Goal: Task Accomplishment & Management: Manage account settings

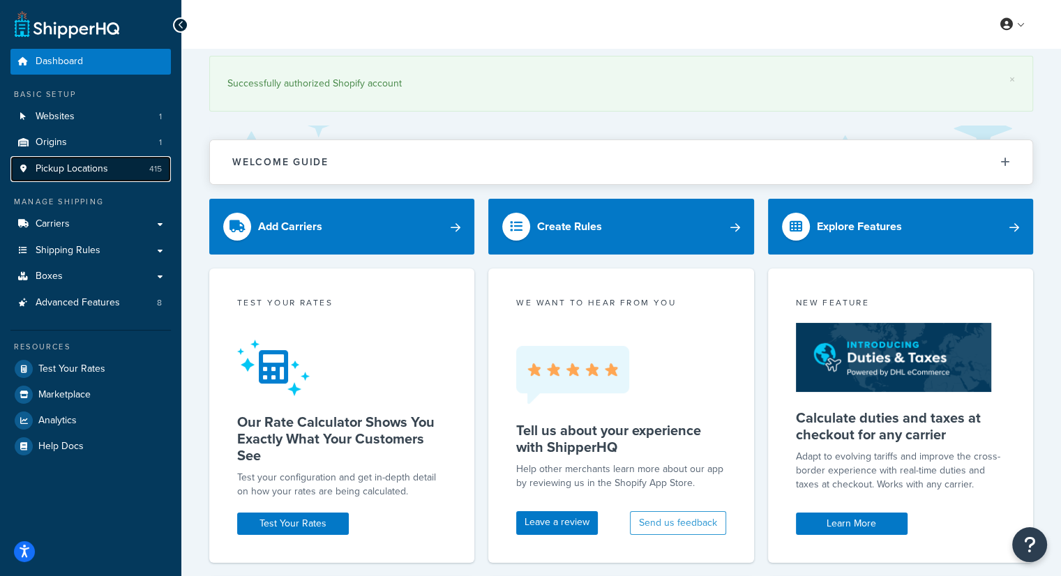
click at [81, 165] on span "Pickup Locations" at bounding box center [72, 169] width 73 height 12
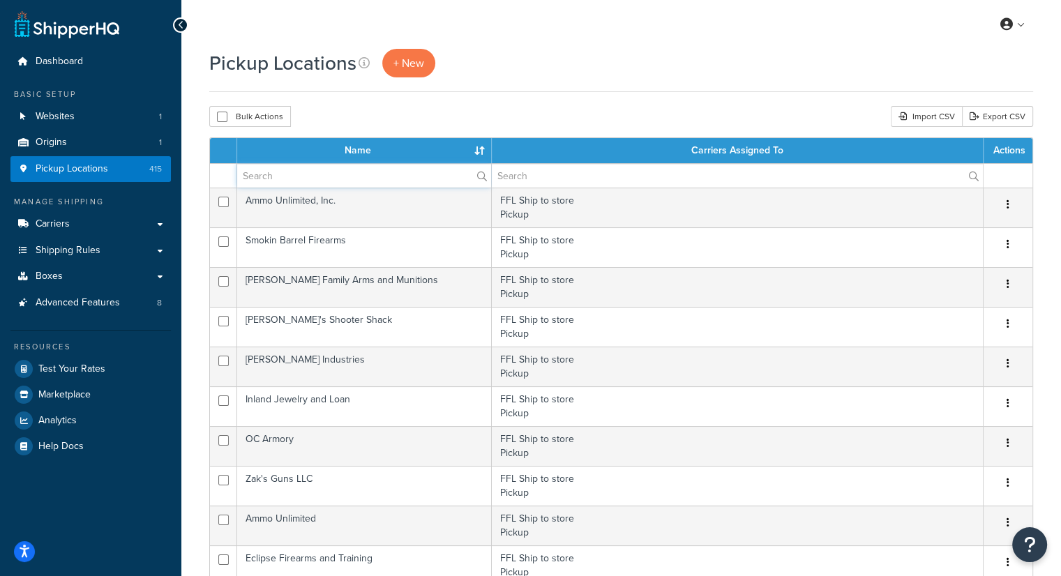
click at [282, 176] on input "text" at bounding box center [364, 176] width 254 height 24
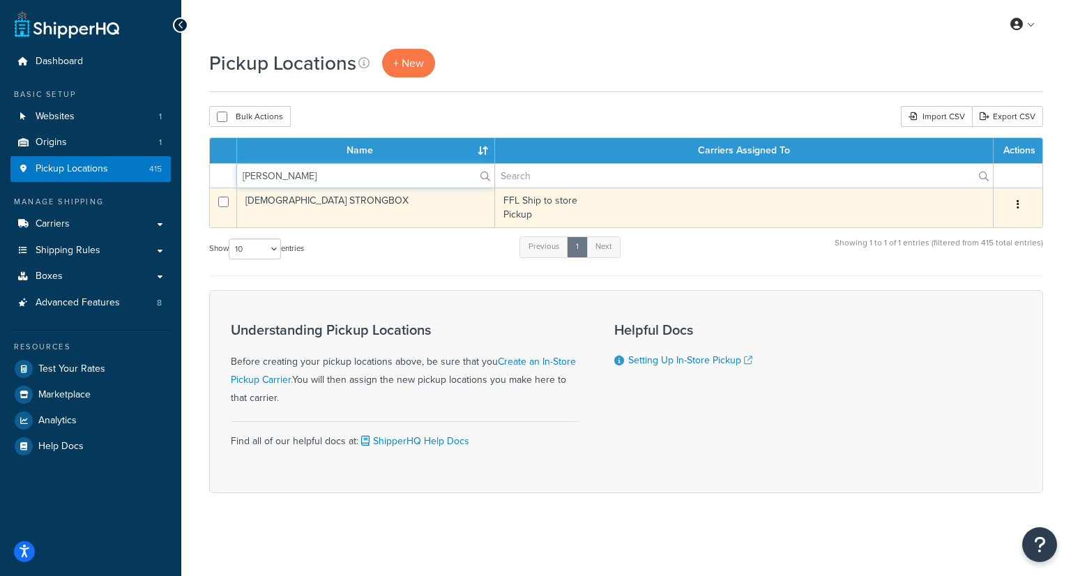
type input "bISH"
click at [303, 207] on td "[DEMOGRAPHIC_DATA] STRONGBOX" at bounding box center [366, 208] width 258 height 40
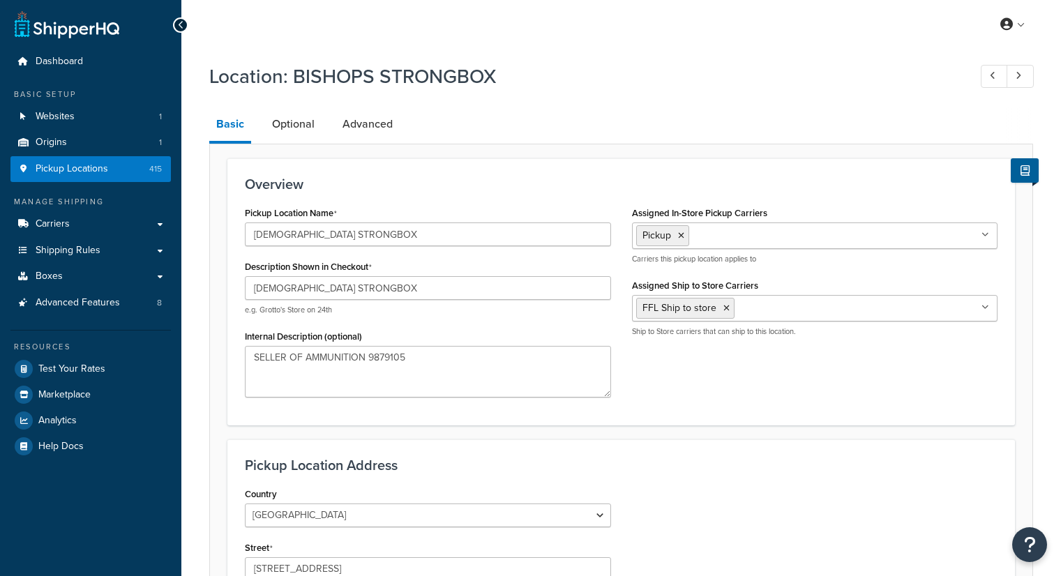
select select "32"
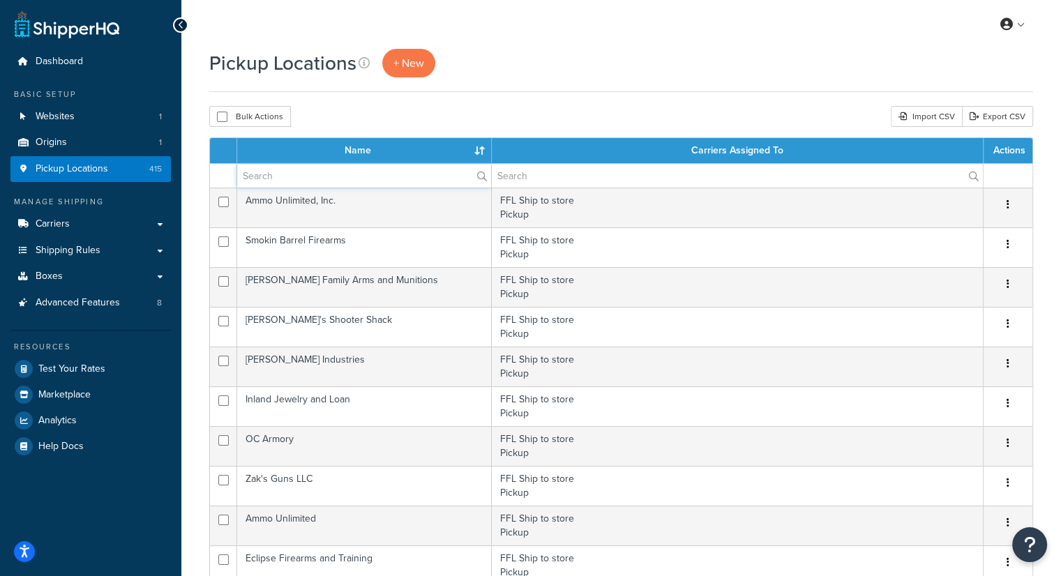
click at [298, 179] on input "text" at bounding box center [364, 176] width 254 height 24
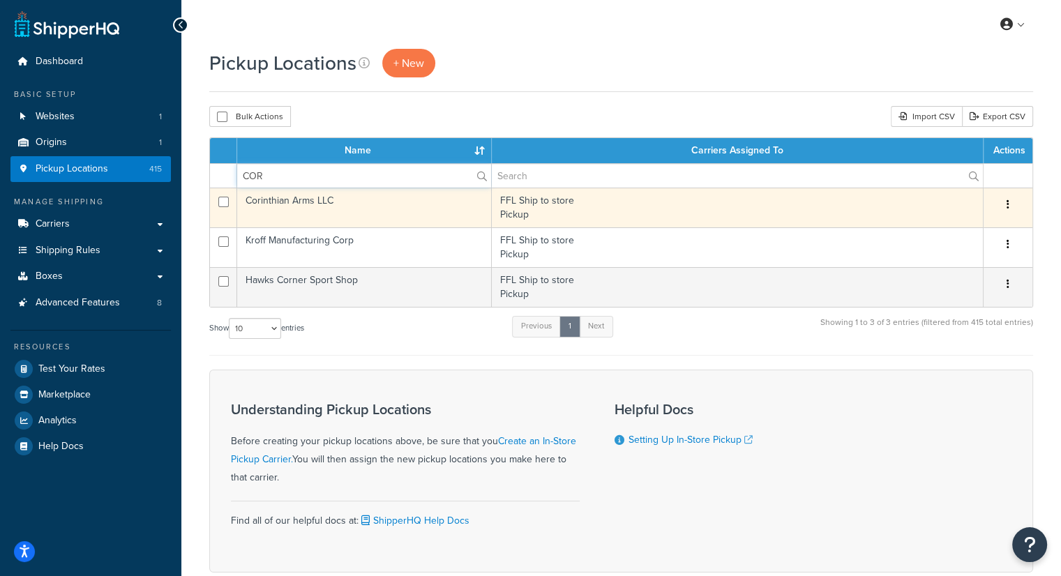
type input "COR"
click at [291, 202] on td "Corinthian Arms LLC" at bounding box center [364, 208] width 255 height 40
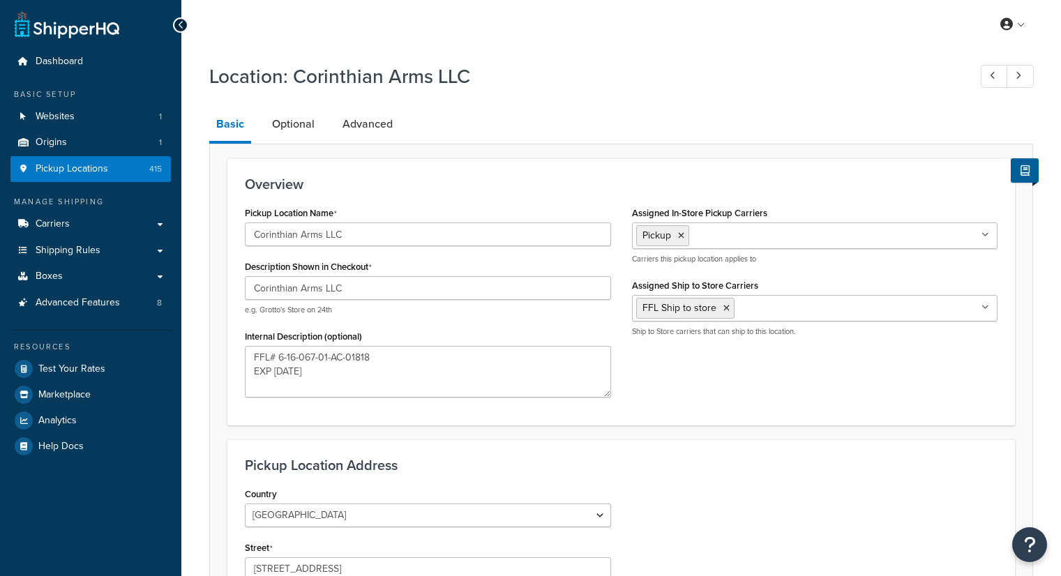
select select "32"
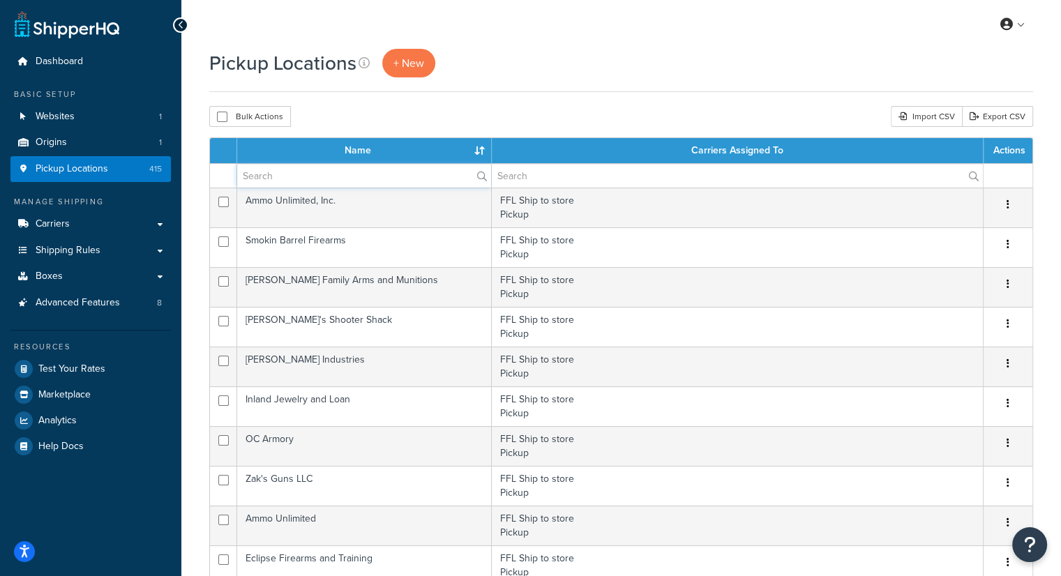
click at [277, 169] on input "text" at bounding box center [364, 176] width 254 height 24
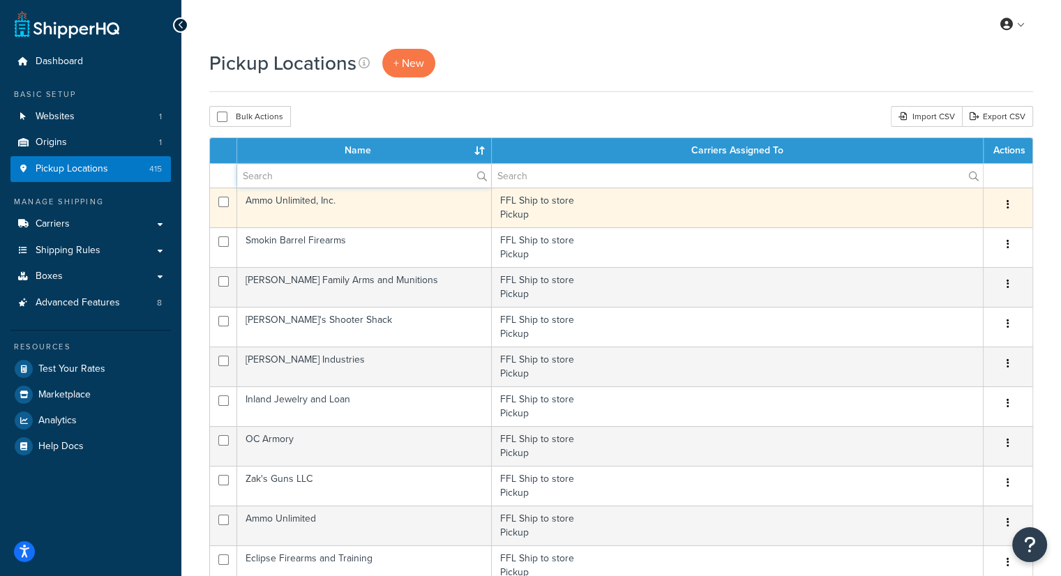
type input "Corinth"
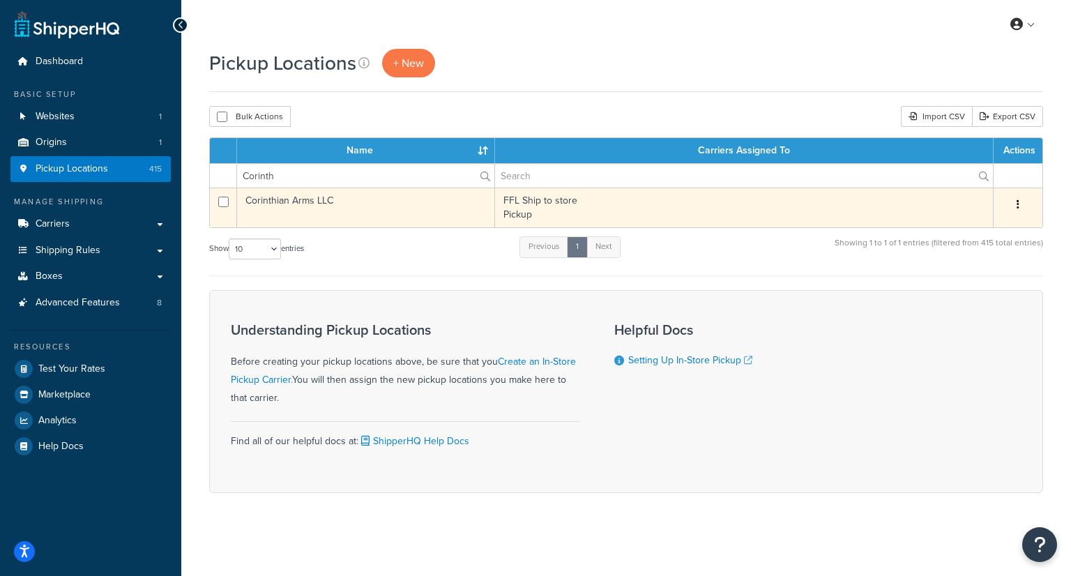
click at [1021, 204] on button "button" at bounding box center [1018, 205] width 20 height 22
click at [965, 288] on link "Delete" at bounding box center [972, 288] width 110 height 29
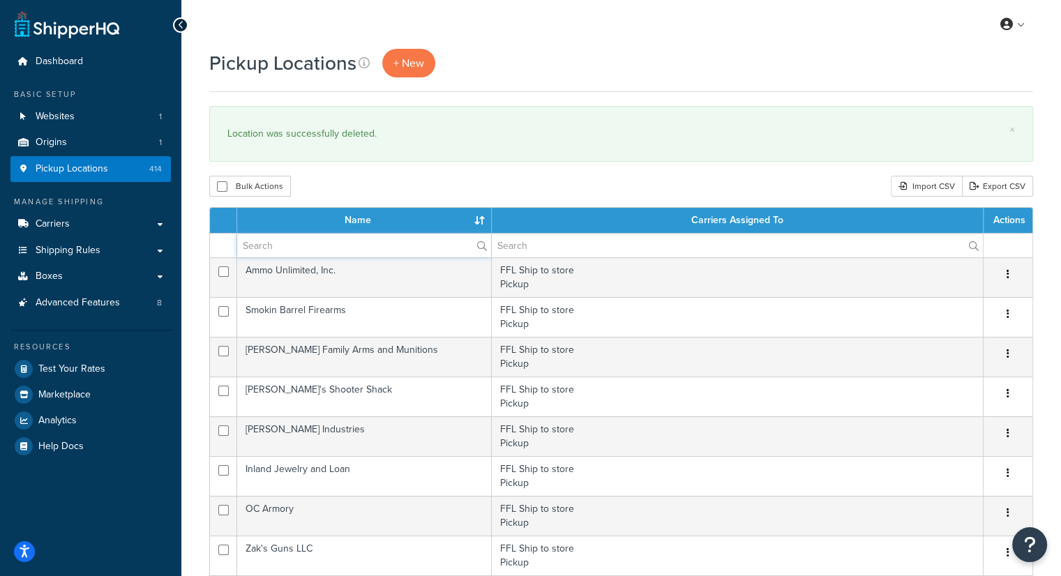
click at [292, 245] on input "text" at bounding box center [364, 246] width 254 height 24
click at [292, 245] on input "J" at bounding box center [364, 246] width 254 height 24
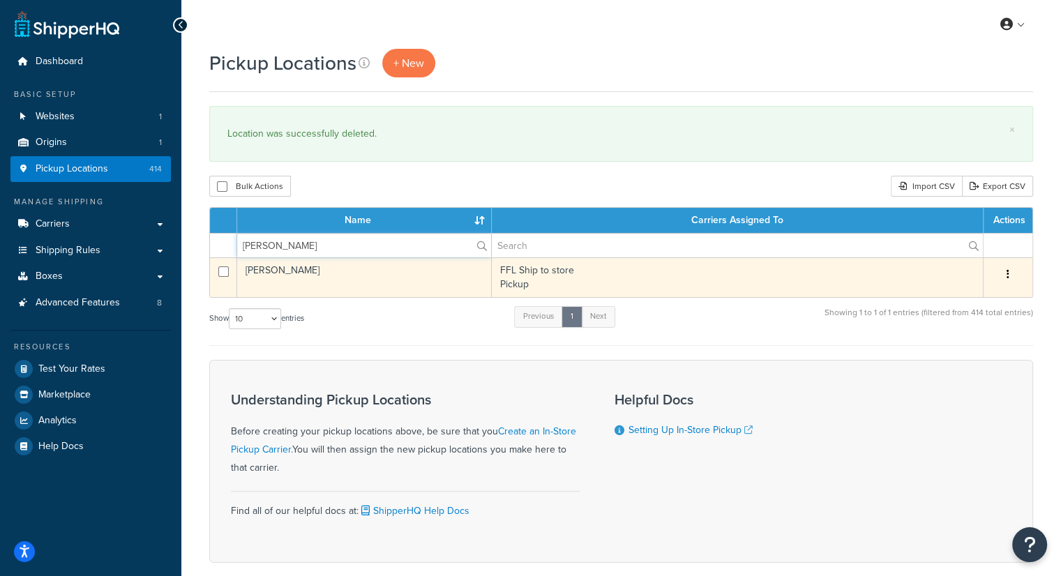
type input "JOHN HUDSON"
click at [277, 277] on td "[PERSON_NAME]" at bounding box center [364, 277] width 255 height 40
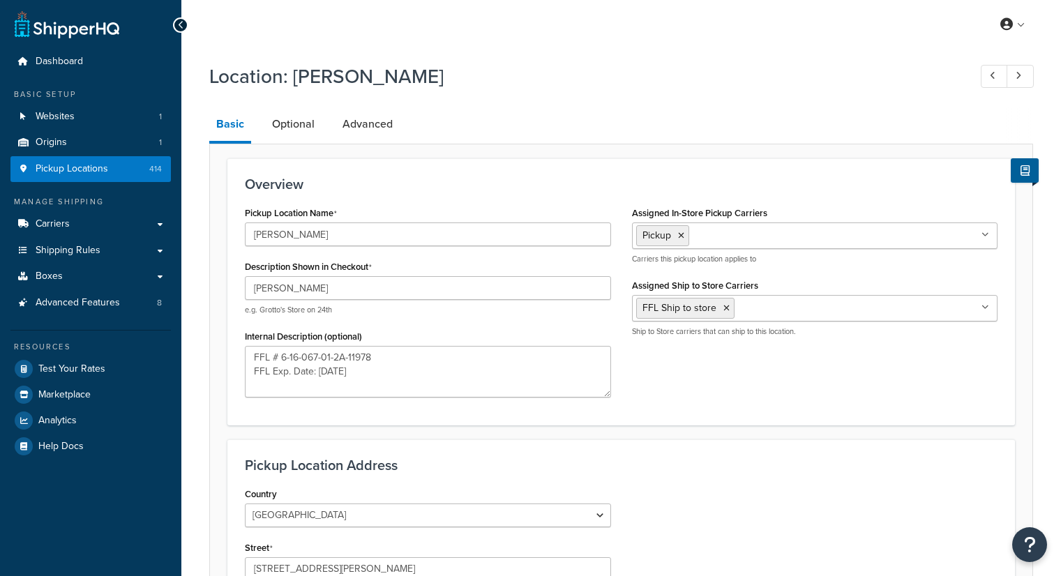
select select "32"
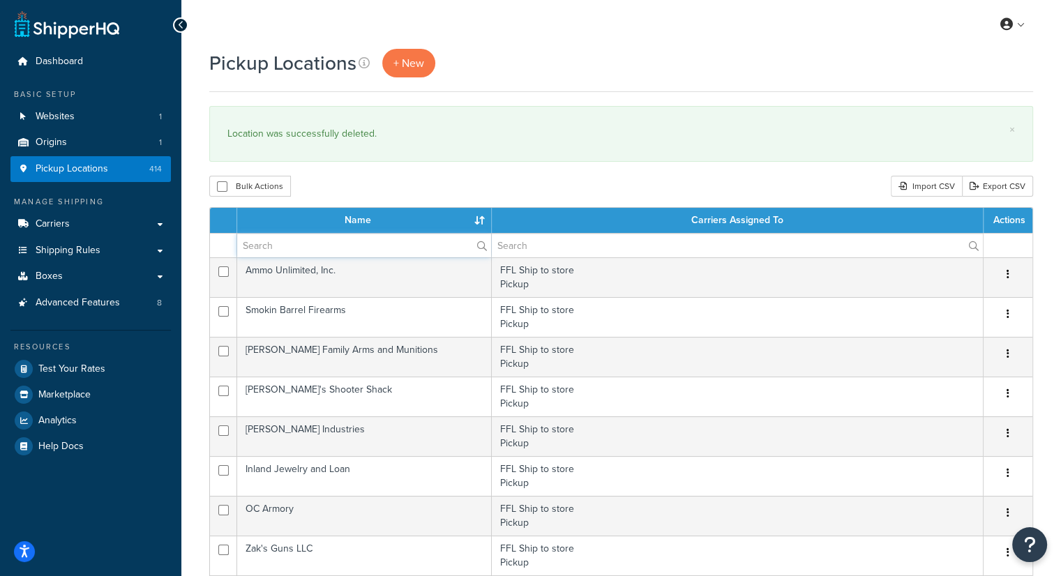
click at [315, 241] on input "text" at bounding box center [364, 246] width 254 height 24
click at [315, 241] on input "J" at bounding box center [364, 246] width 254 height 24
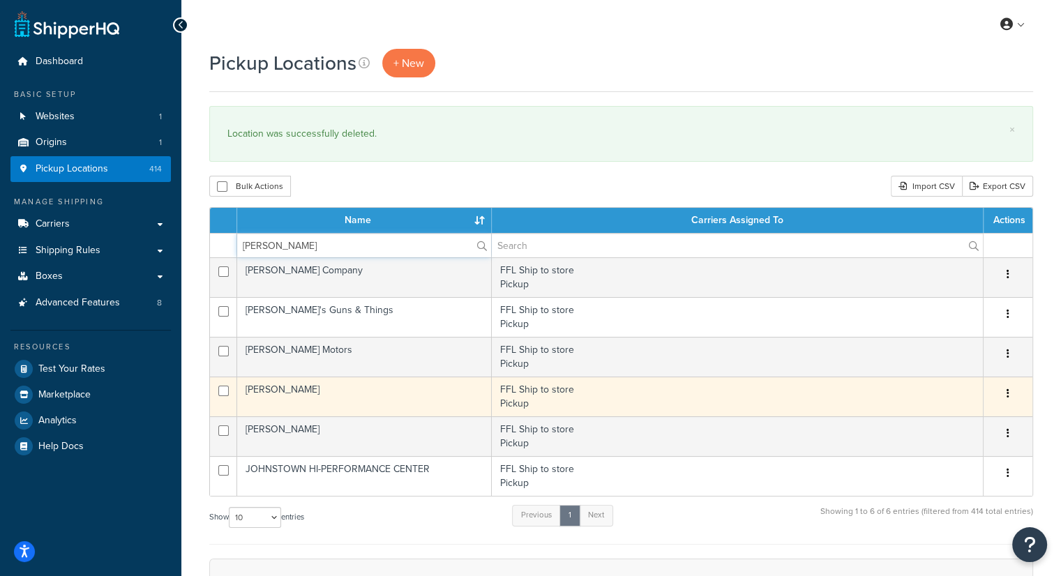
type input "JOHN"
click at [308, 390] on td "[PERSON_NAME]" at bounding box center [364, 397] width 255 height 40
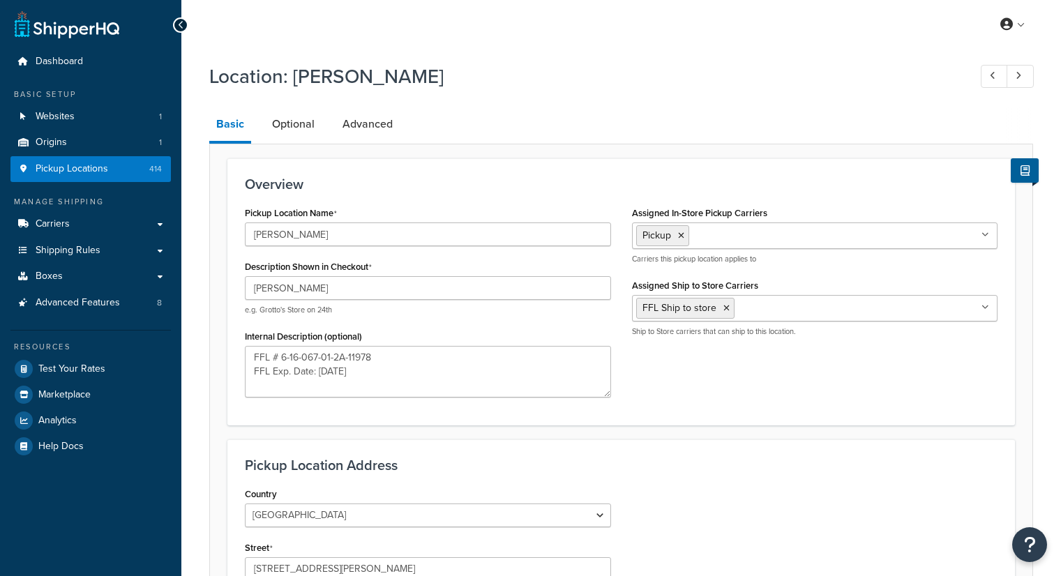
select select "32"
click at [184, 25] on div at bounding box center [180, 24] width 15 height 15
click at [181, 24] on icon at bounding box center [181, 25] width 6 height 10
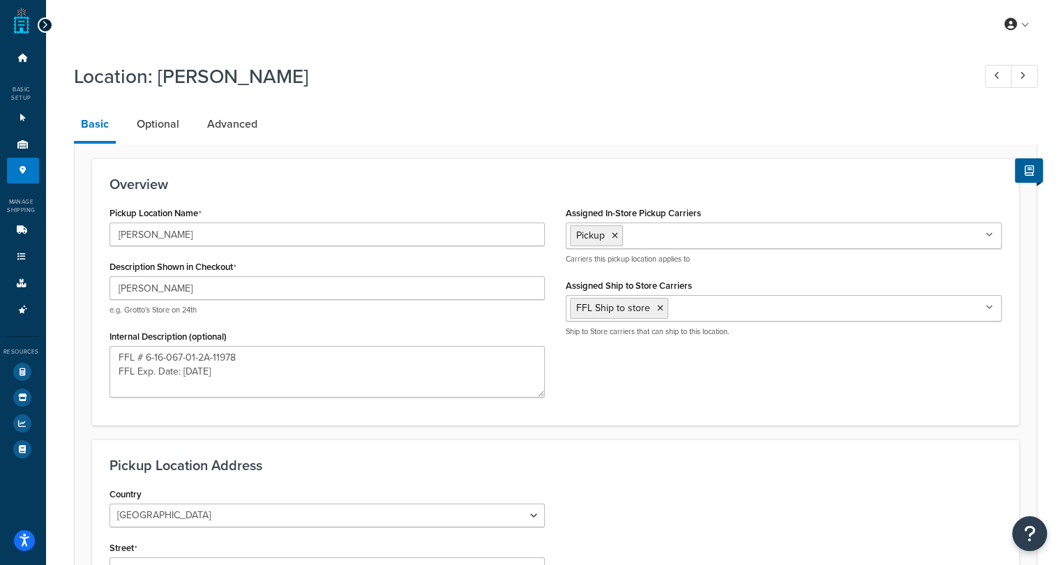
click at [42, 25] on icon at bounding box center [45, 25] width 6 height 10
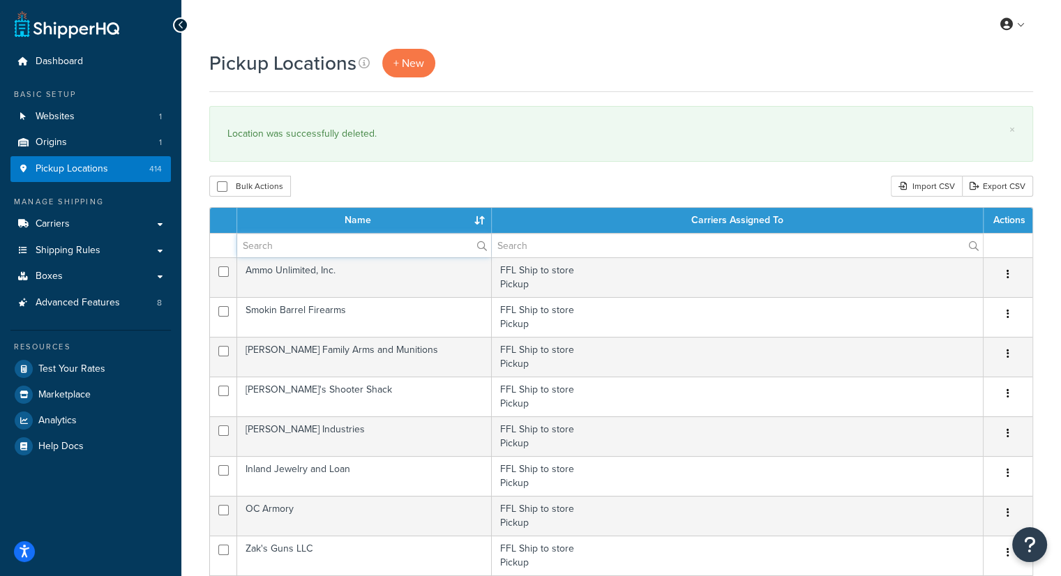
click at [299, 241] on input "text" at bounding box center [364, 246] width 254 height 24
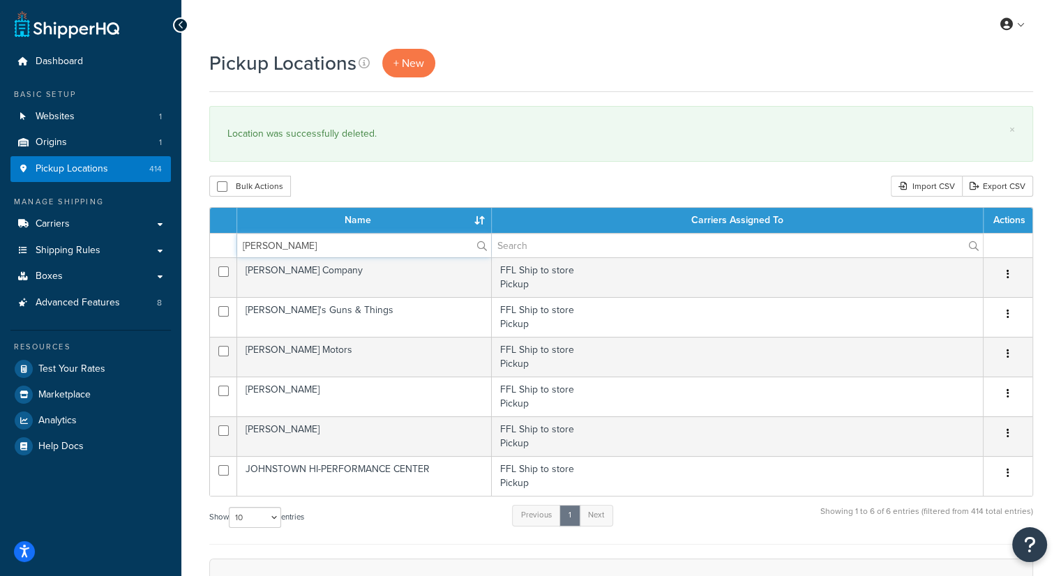
type input "JOHN HUDSON"
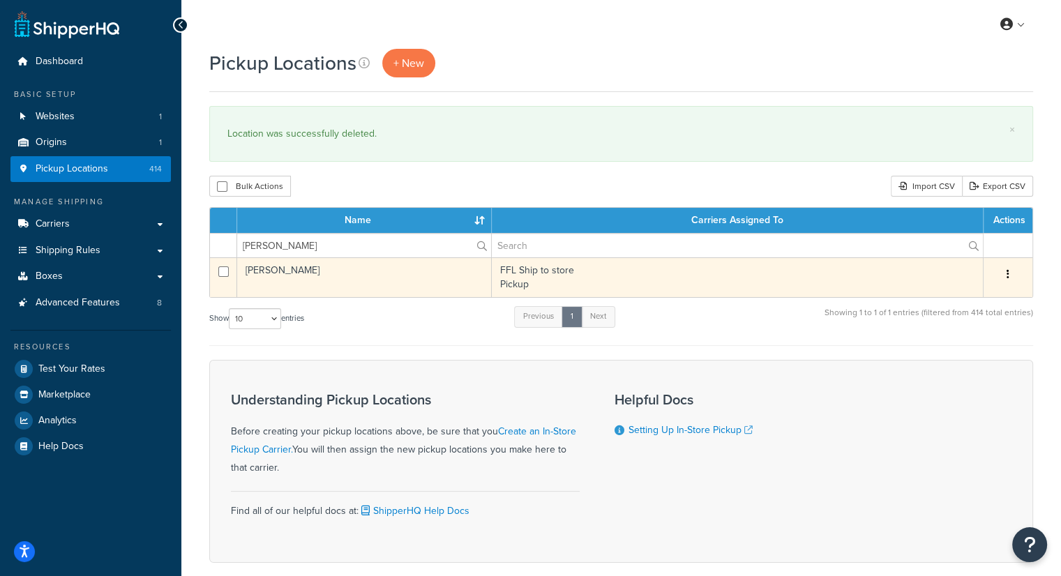
click at [1011, 272] on button "button" at bounding box center [1008, 275] width 20 height 22
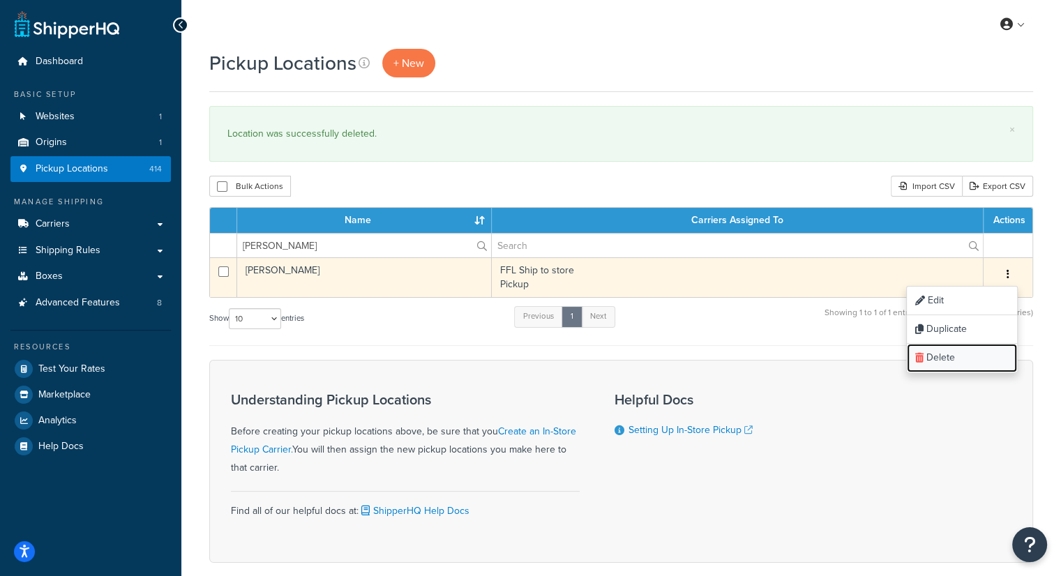
click at [943, 357] on link "Delete" at bounding box center [962, 358] width 110 height 29
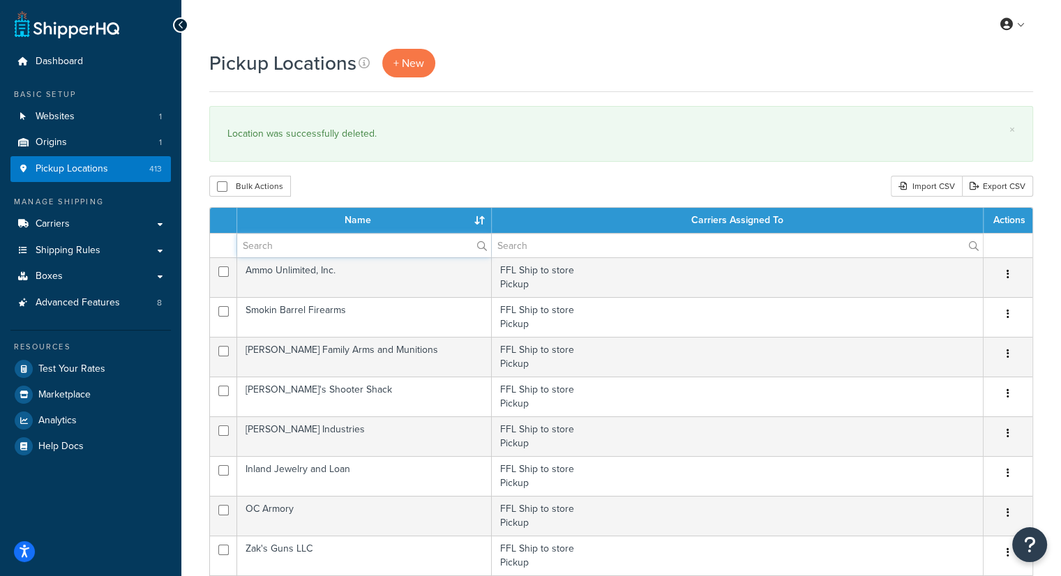
click at [327, 242] on input "text" at bounding box center [364, 246] width 254 height 24
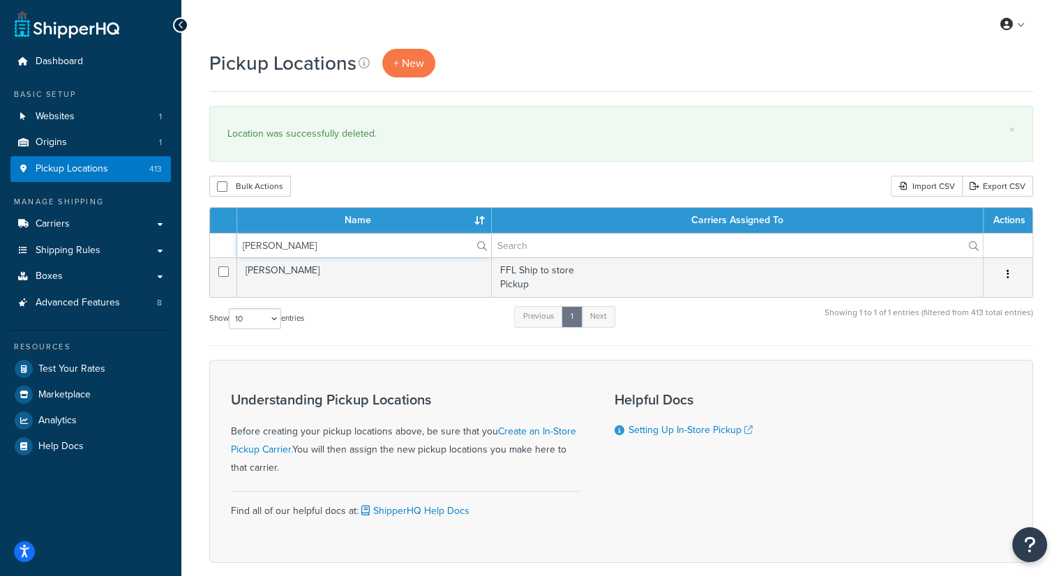
type input "cHRISTOPHER MOORE"
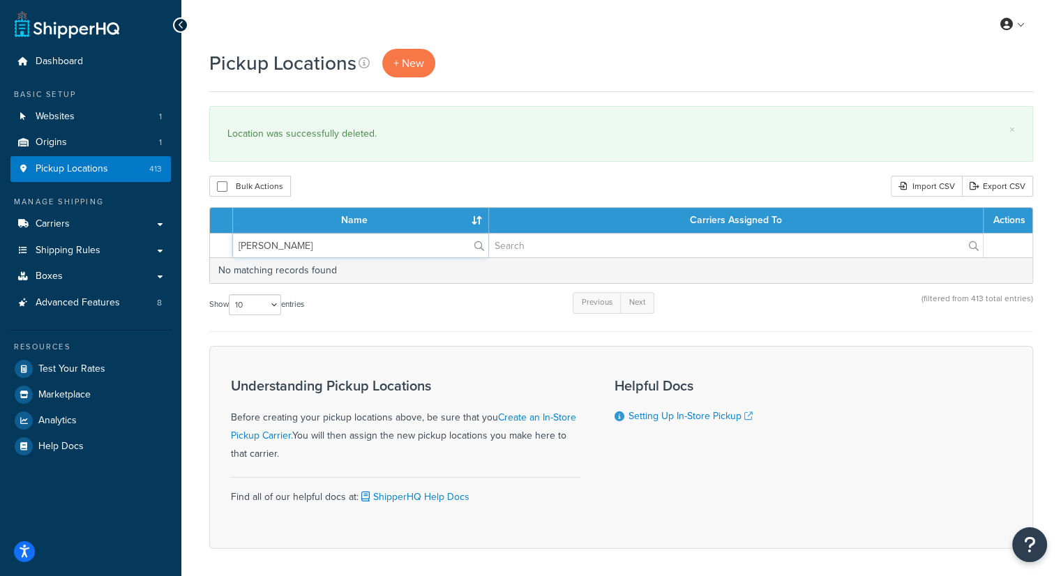
drag, startPoint x: 348, startPoint y: 248, endPoint x: 188, endPoint y: 251, distance: 160.4
click at [188, 251] on div "Pickup Locations + New × Location was successfully deleted. Bulk Actions Duplic…" at bounding box center [620, 323] width 879 height 549
type input "\"
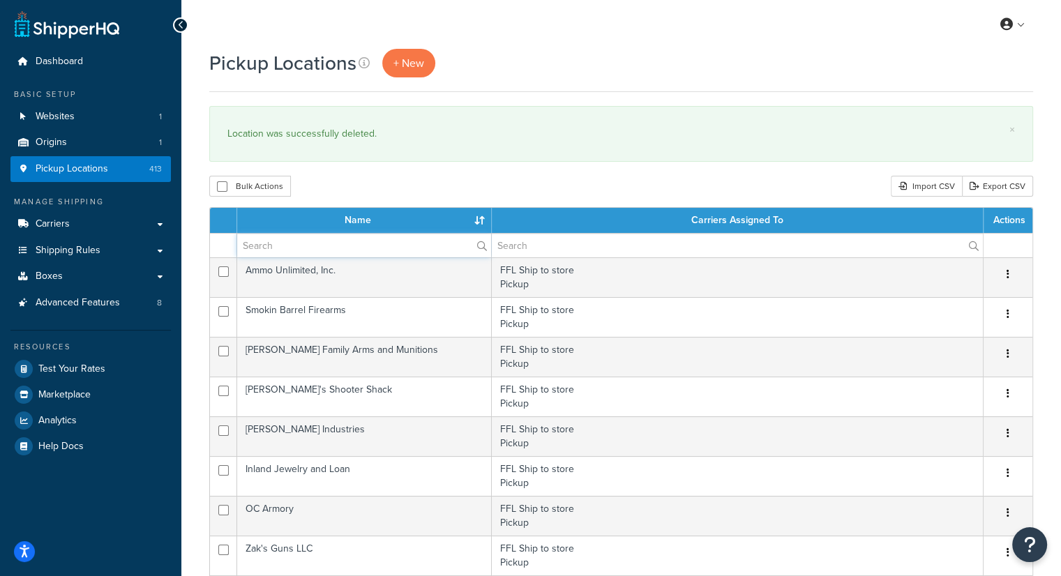
type input "\"
click at [274, 251] on input "text" at bounding box center [364, 246] width 254 height 24
paste input "[PERSON_NAME]"
type input "[PERSON_NAME]"
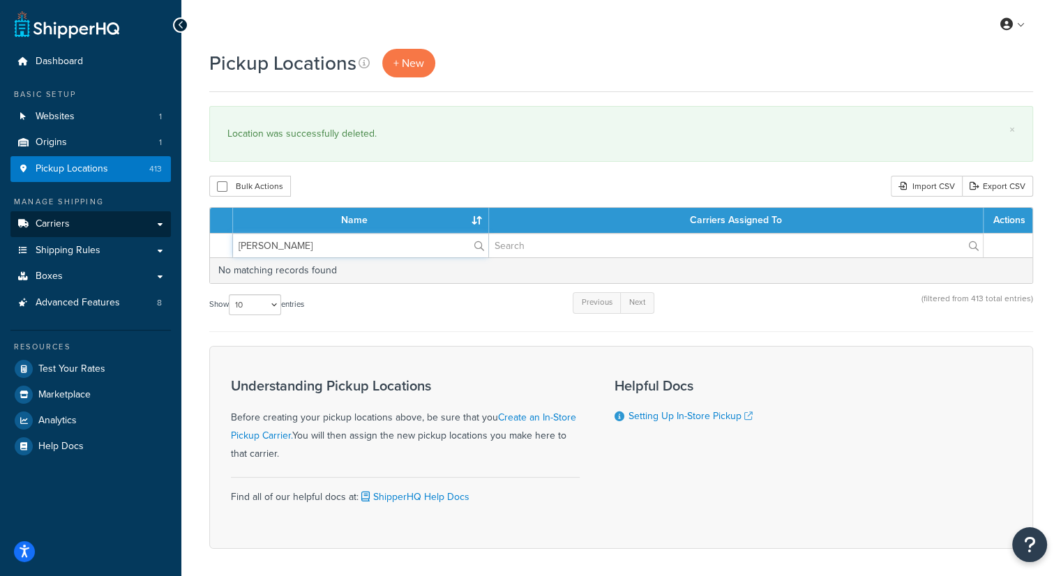
drag, startPoint x: 357, startPoint y: 242, endPoint x: 91, endPoint y: 222, distance: 266.5
click at [91, 222] on div "Dashboard Basic Setup Websites 1 Origins 1 Pickup Locations 413 Manage Shipping…" at bounding box center [530, 316] width 1061 height 633
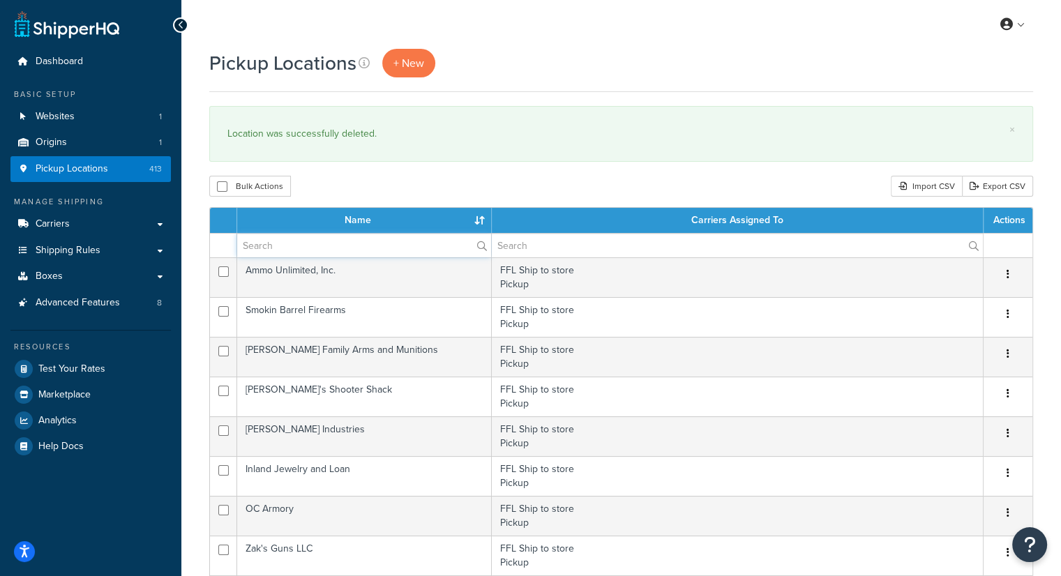
click at [279, 241] on input "text" at bounding box center [364, 246] width 254 height 24
paste input "DELANEYS GUNS"
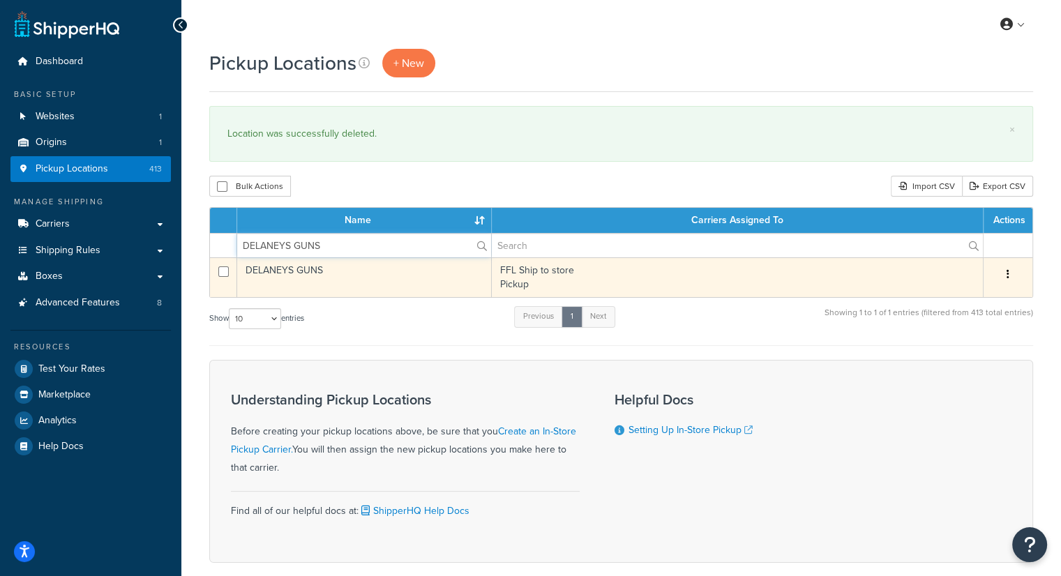
type input "DELANEYS GUNS"
click at [1015, 276] on button "button" at bounding box center [1008, 275] width 20 height 22
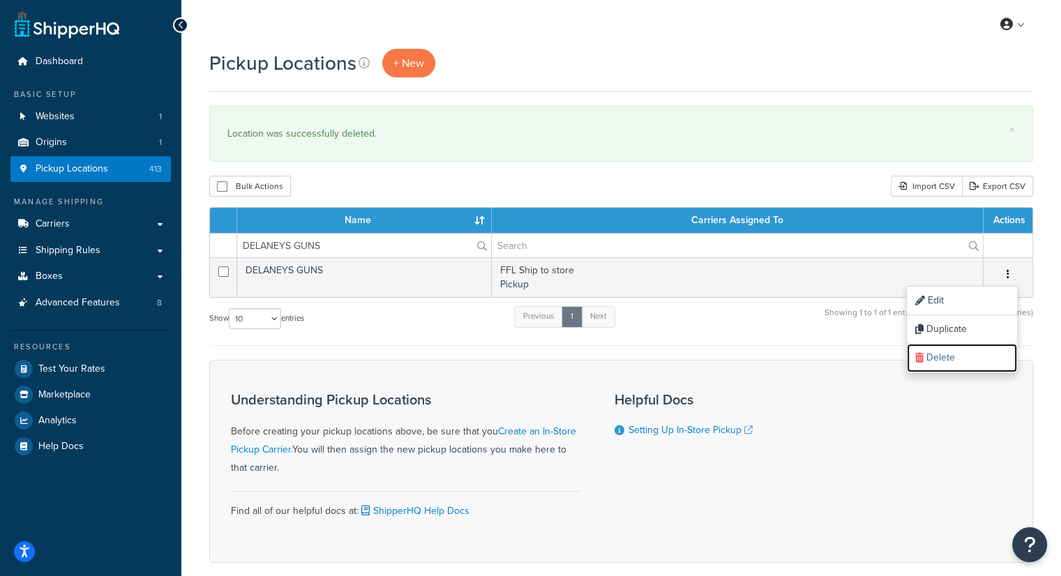
drag, startPoint x: 962, startPoint y: 352, endPoint x: 608, endPoint y: 65, distance: 456.2
click at [962, 352] on link "Delete" at bounding box center [962, 358] width 110 height 29
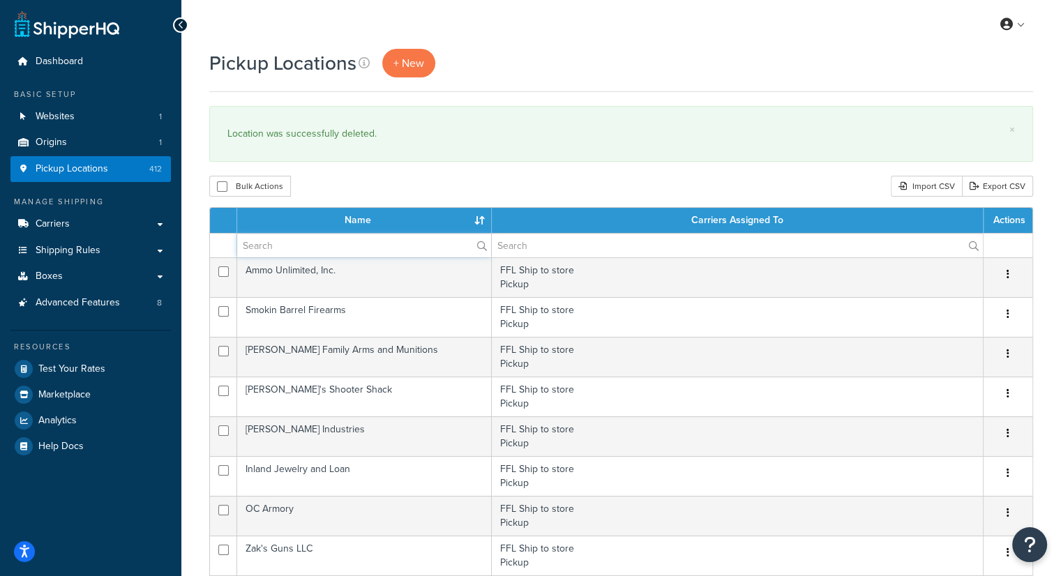
click at [315, 248] on input "text" at bounding box center [364, 246] width 254 height 24
click at [345, 17] on div "My Profile Billing Global Settings Contact Us Logout" at bounding box center [620, 24] width 879 height 49
click at [357, 245] on input "text" at bounding box center [364, 246] width 254 height 24
paste input "[PERSON_NAME]"
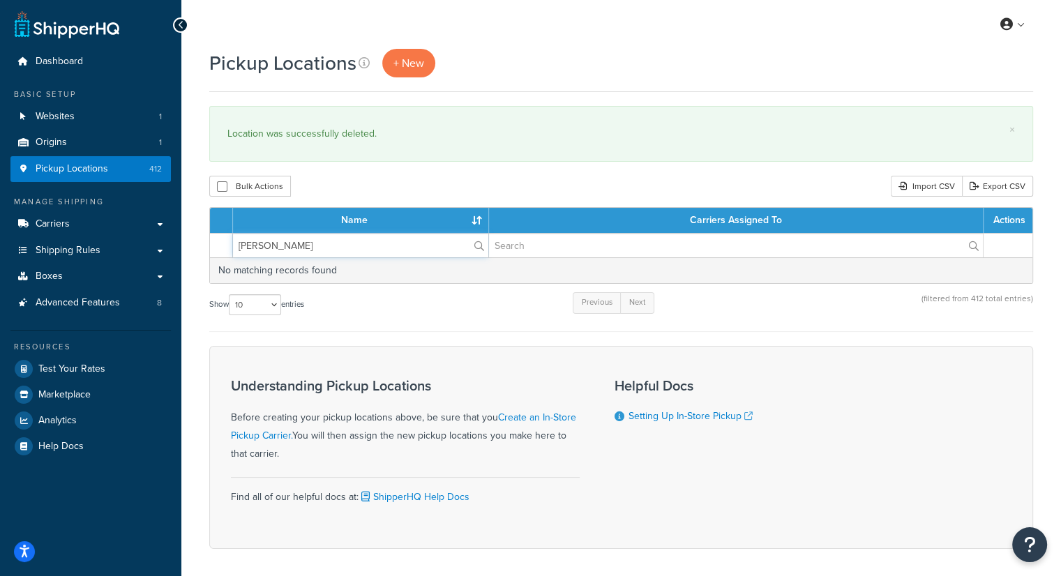
type input "[PERSON_NAME]"
drag, startPoint x: 361, startPoint y: 241, endPoint x: 210, endPoint y: 239, distance: 151.4
click at [210, 239] on tr "[PERSON_NAME]" at bounding box center [621, 245] width 822 height 24
click at [290, 248] on input "Corinth" at bounding box center [360, 246] width 255 height 24
type input "C"
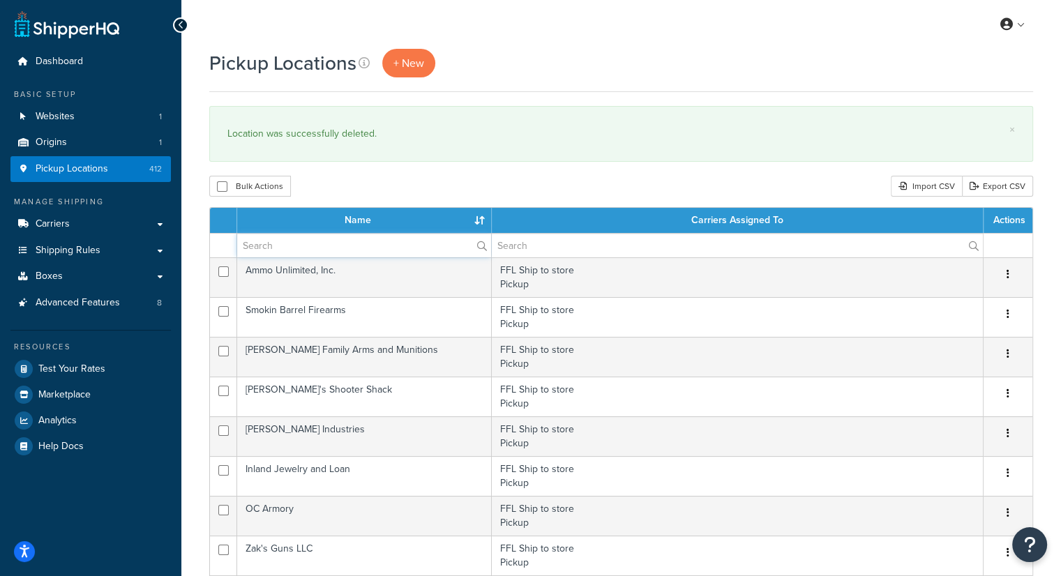
paste input "Corinthian Arms LLC"
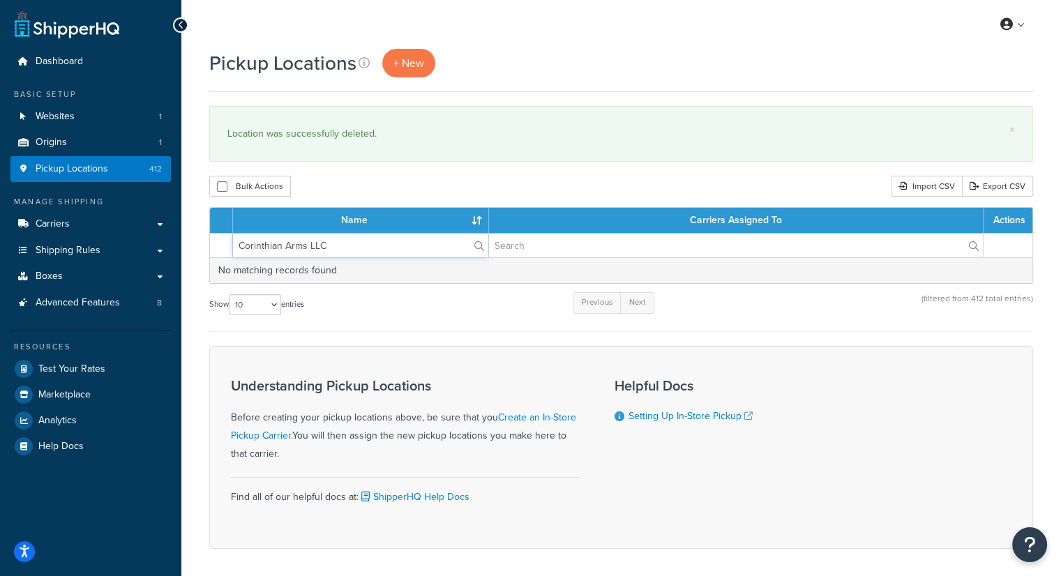
drag, startPoint x: 340, startPoint y: 246, endPoint x: 183, endPoint y: 245, distance: 156.9
click at [183, 245] on div "Pickup Locations + New × Location was successfully deleted. Bulk Actions Duplic…" at bounding box center [620, 323] width 879 height 549
paste input "[PERSON_NAME]"
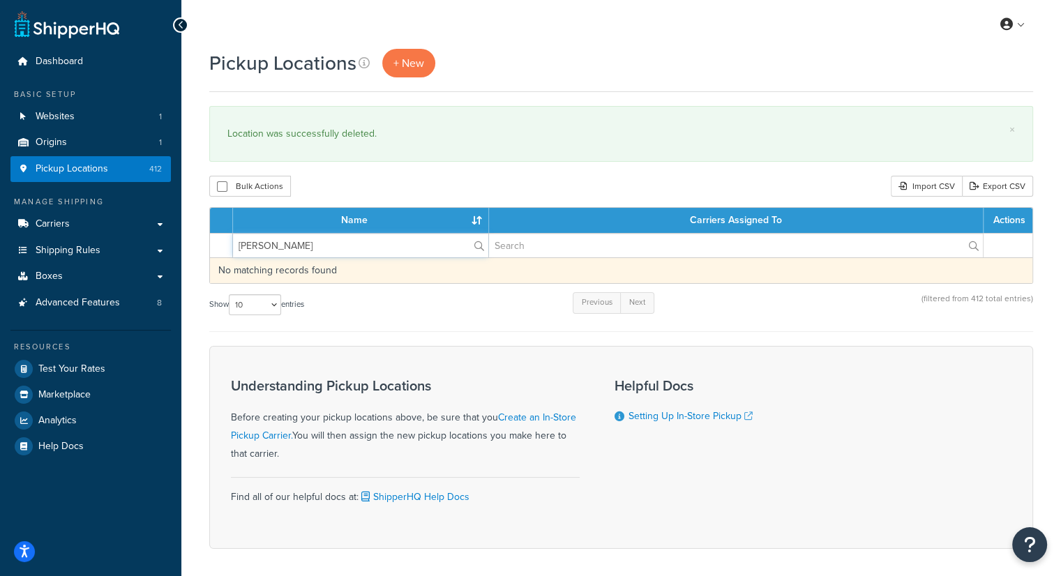
type input "[PERSON_NAME]"
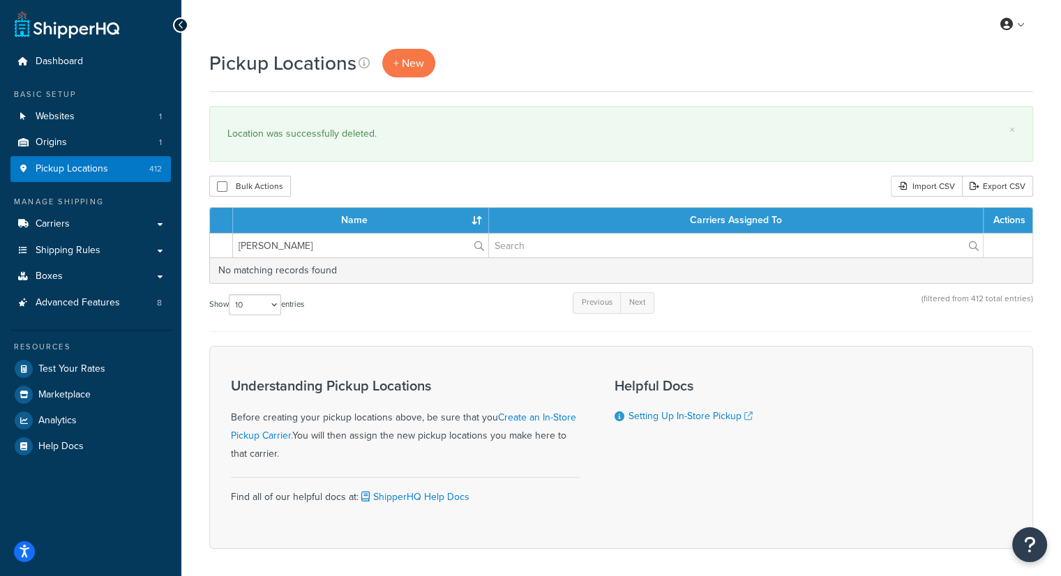
click at [485, 188] on div "Bulk Actions Duplicate [GEOGRAPHIC_DATA] Import CSV Export CSV" at bounding box center [621, 186] width 824 height 21
